Goal: Information Seeking & Learning: Learn about a topic

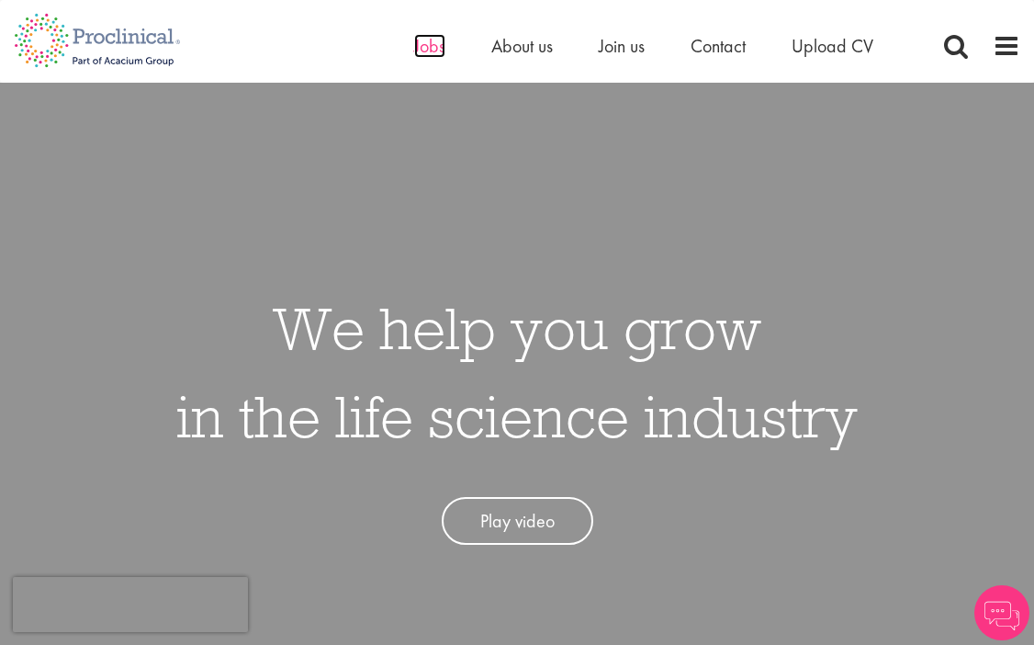
click at [419, 53] on span "Jobs" at bounding box center [429, 46] width 31 height 24
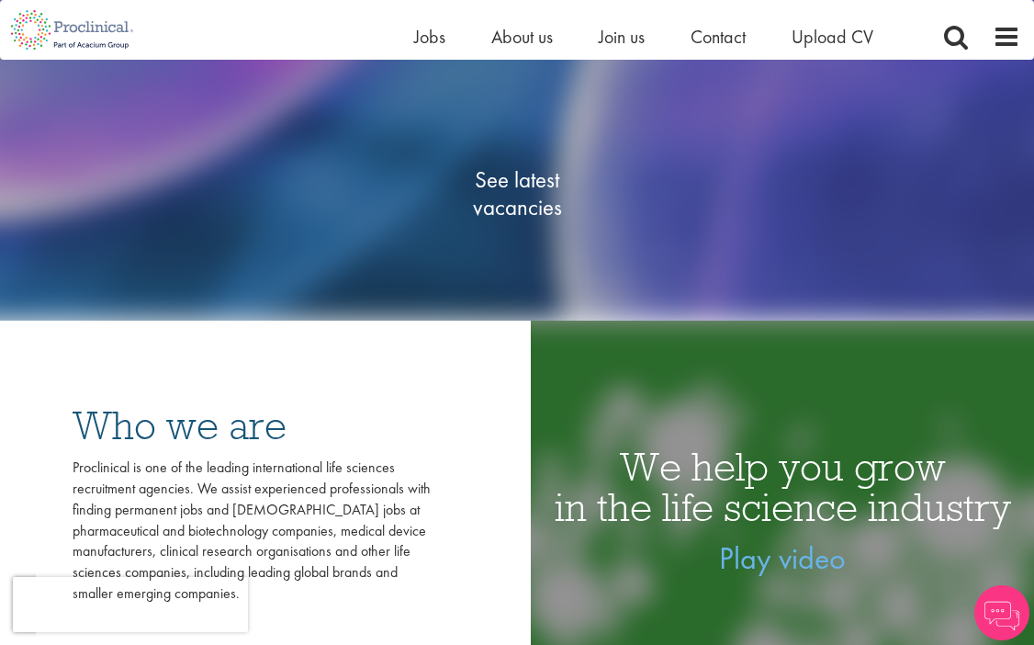
scroll to position [214, 0]
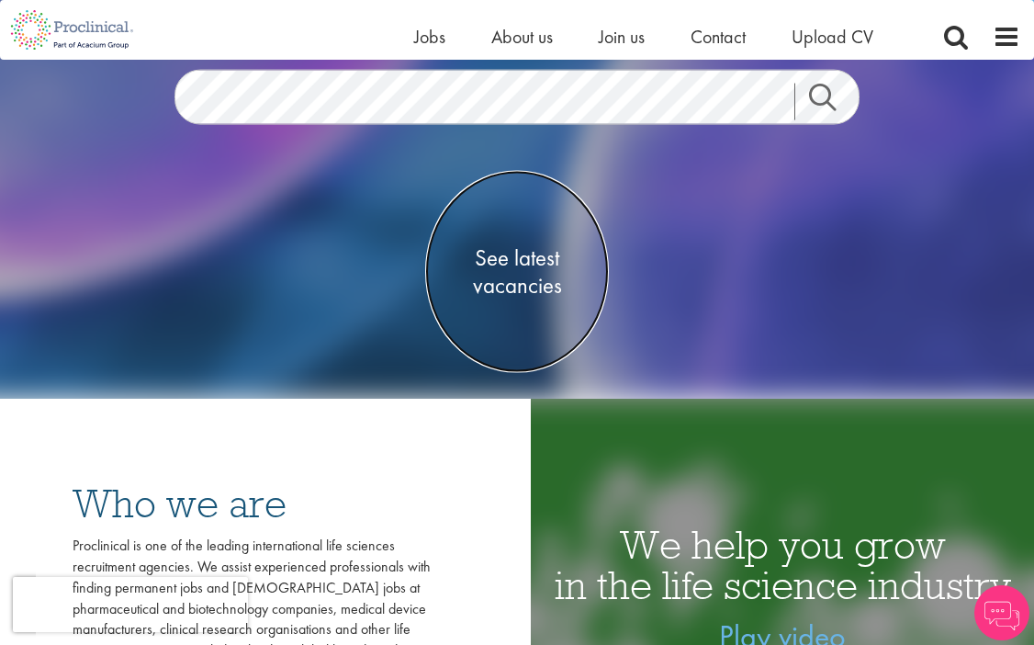
click at [529, 284] on span "See latest vacancies" at bounding box center [517, 271] width 184 height 55
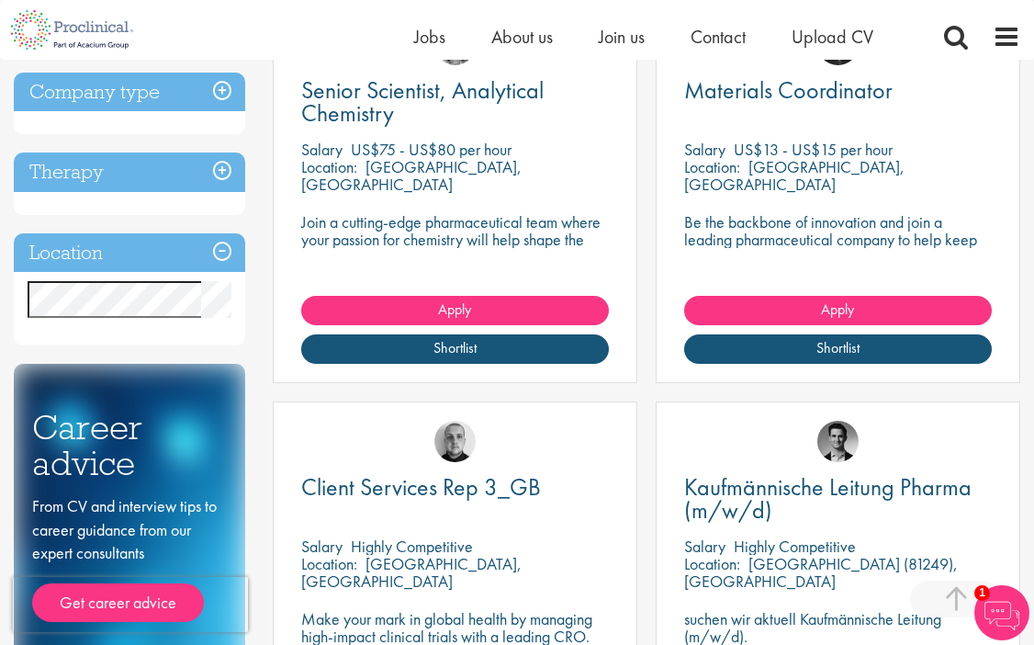
scroll to position [813, 0]
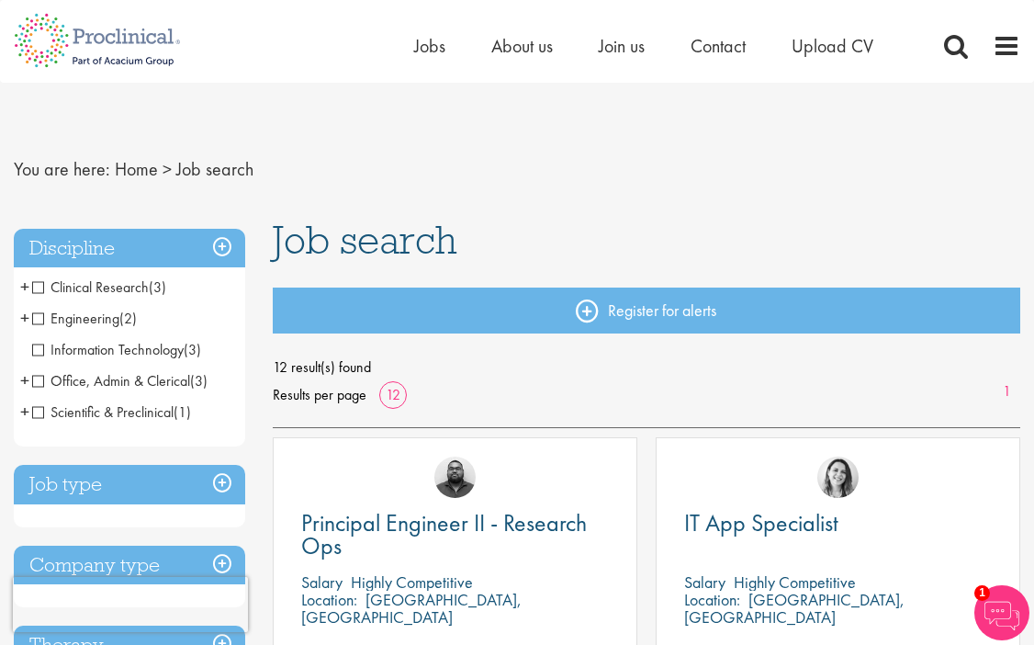
click at [81, 166] on span "You are here:" at bounding box center [62, 169] width 96 height 24
click at [120, 165] on link "Home" at bounding box center [136, 169] width 43 height 24
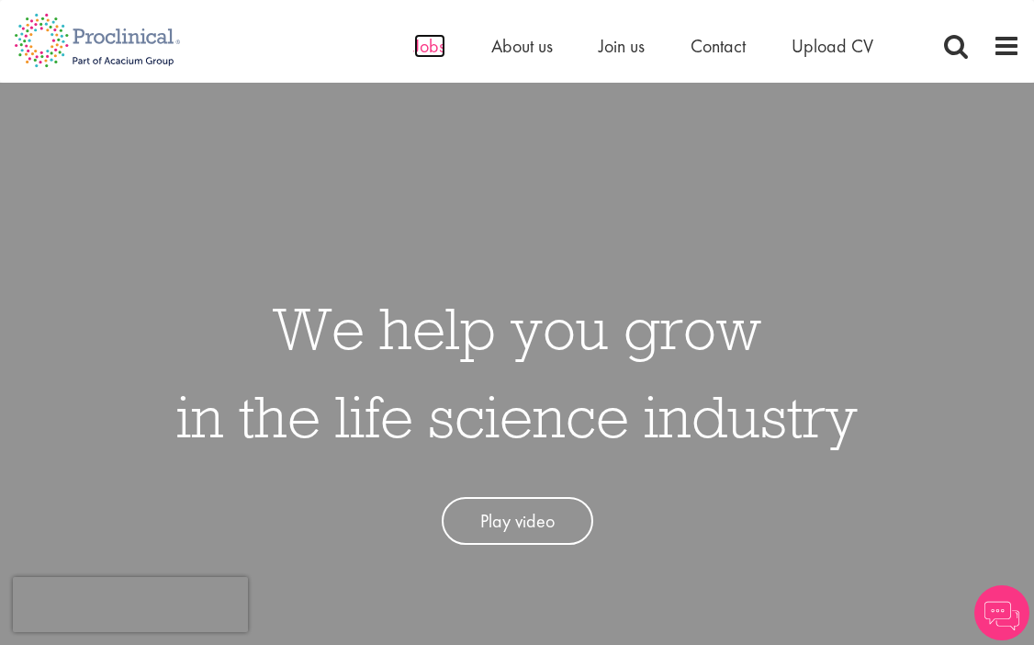
click at [435, 51] on span "Jobs" at bounding box center [429, 46] width 31 height 24
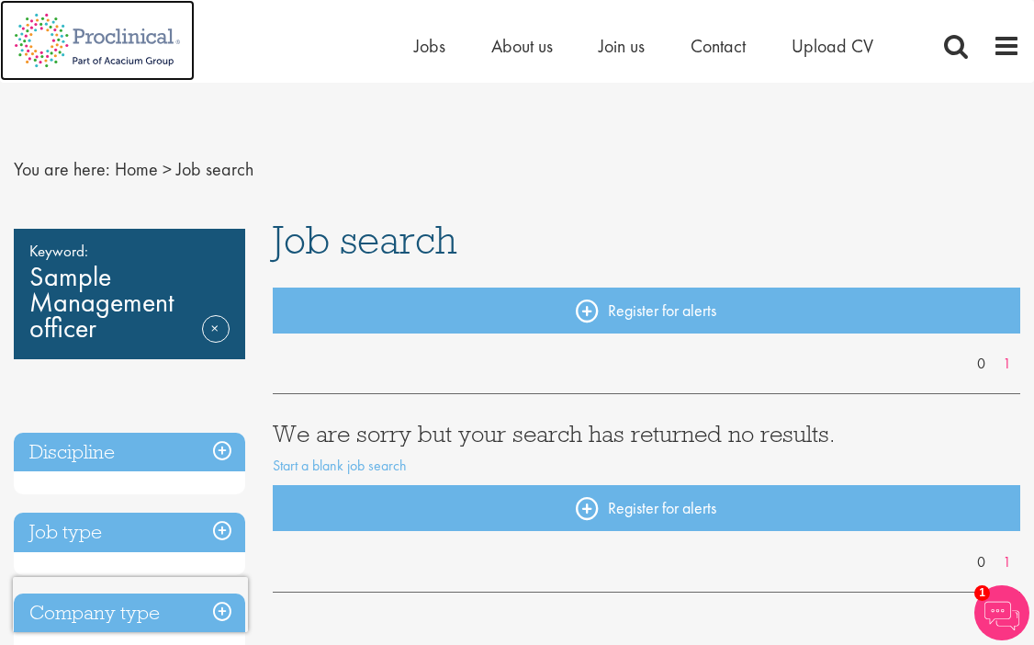
click at [127, 45] on img at bounding box center [97, 40] width 195 height 81
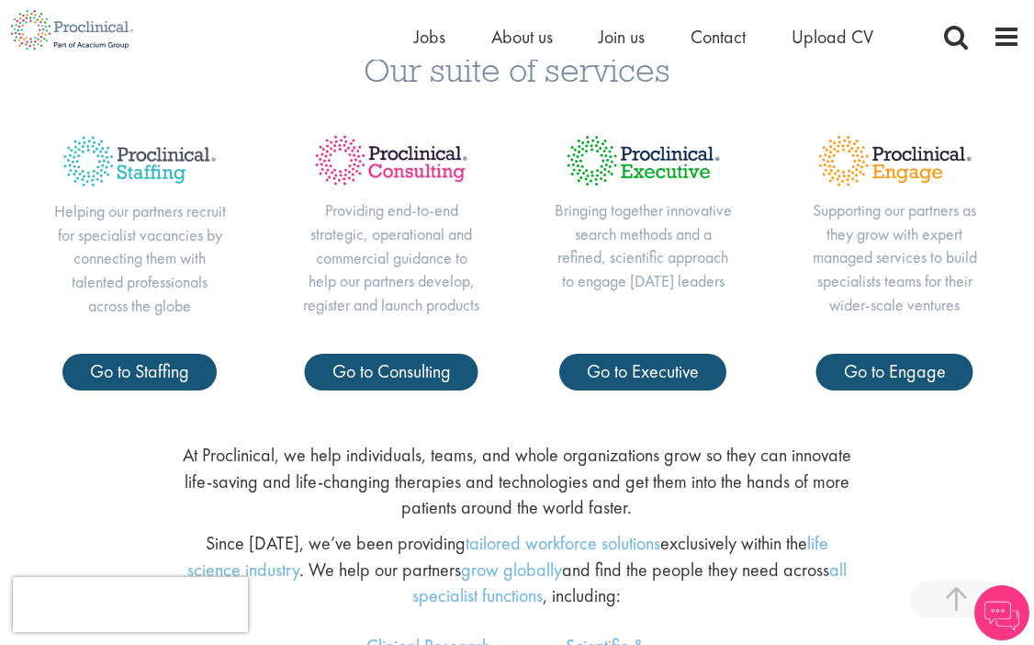
scroll to position [658, 0]
